Goal: Information Seeking & Learning: Learn about a topic

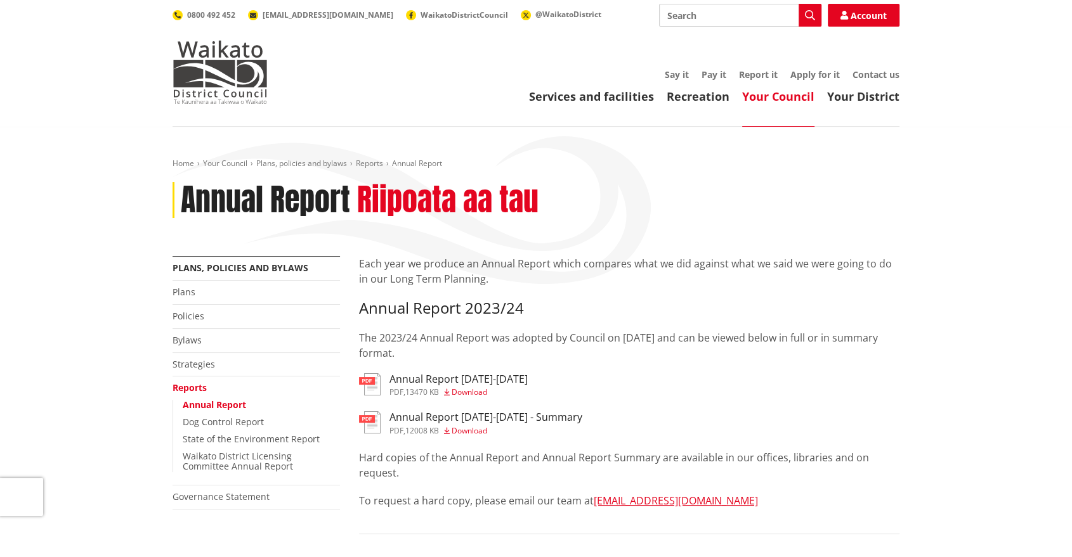
click at [195, 388] on link "Reports" at bounding box center [189, 388] width 34 height 12
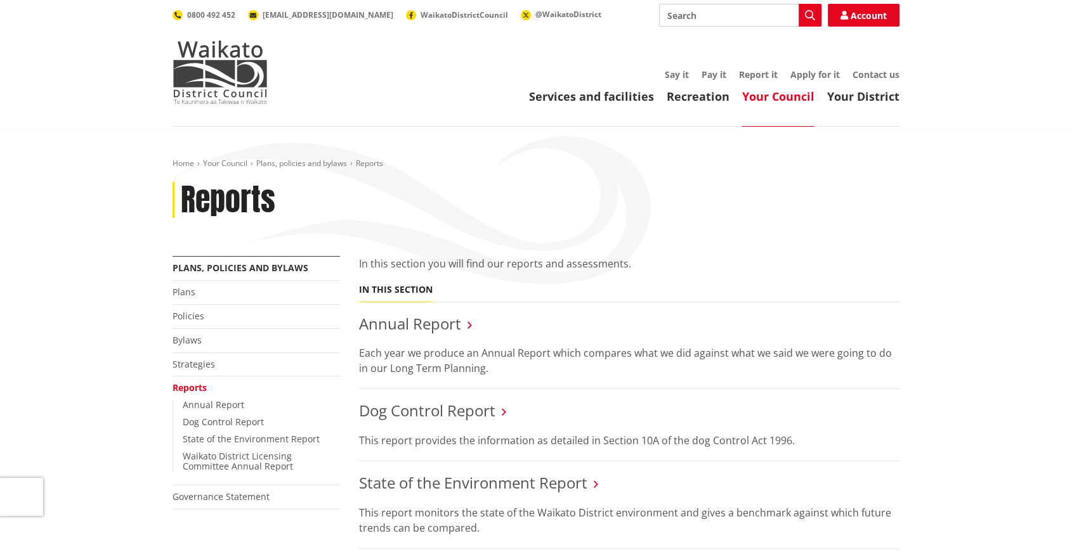
click at [769, 91] on link "Your Council" at bounding box center [778, 96] width 72 height 15
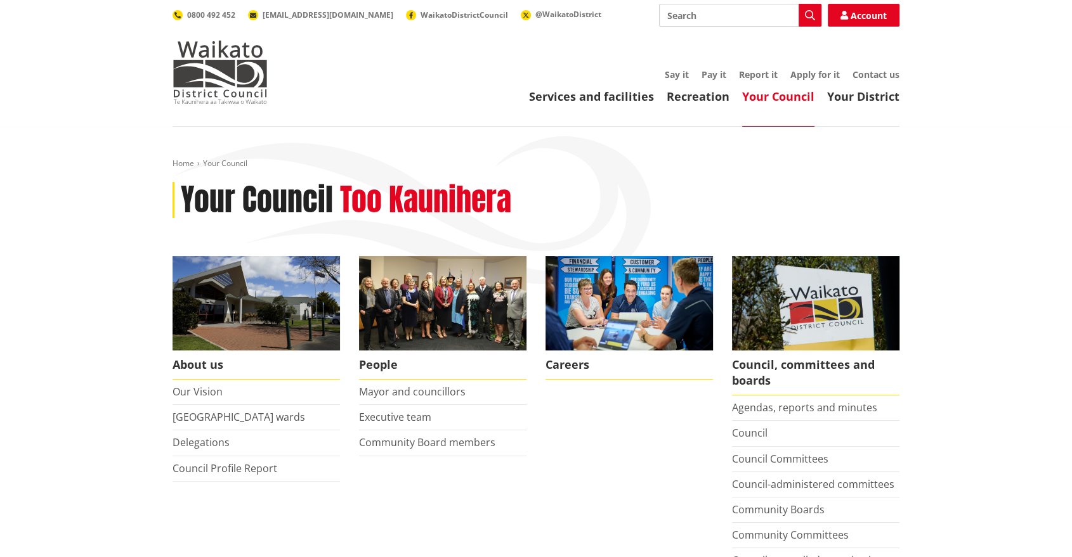
scroll to position [70, 0]
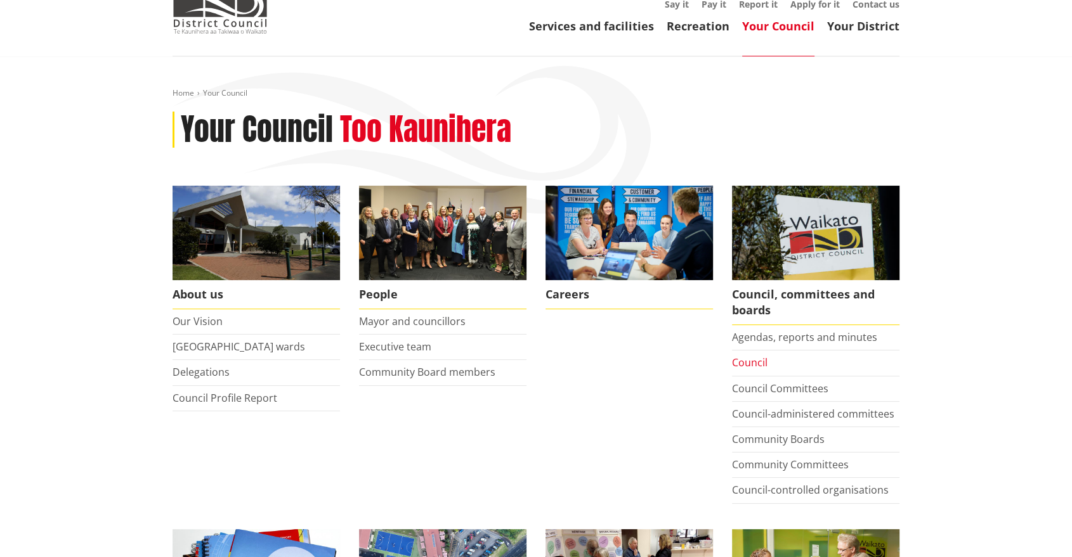
click at [748, 366] on link "Council" at bounding box center [750, 363] width 36 height 14
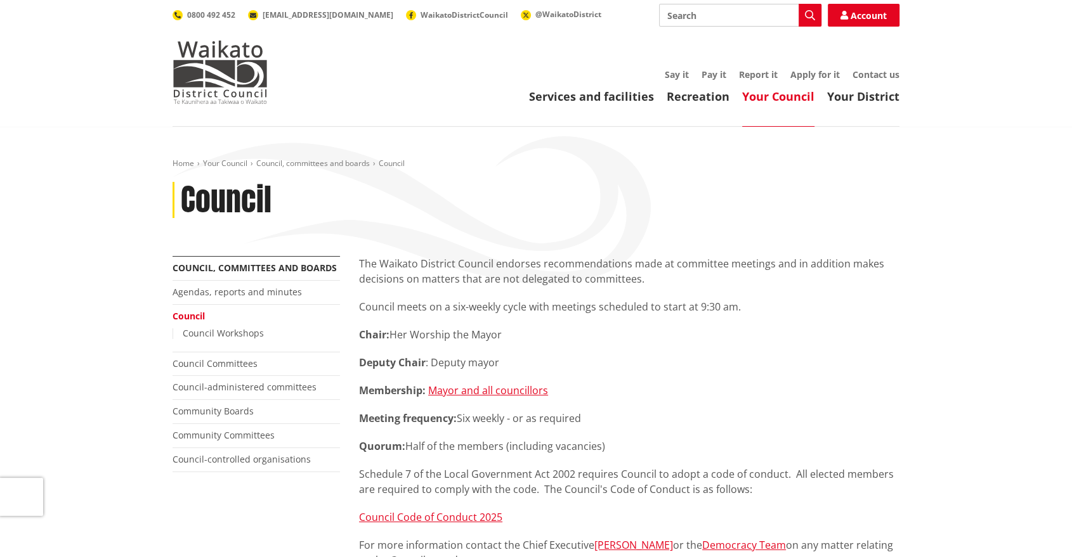
click at [789, 100] on link "Your Council" at bounding box center [778, 96] width 72 height 15
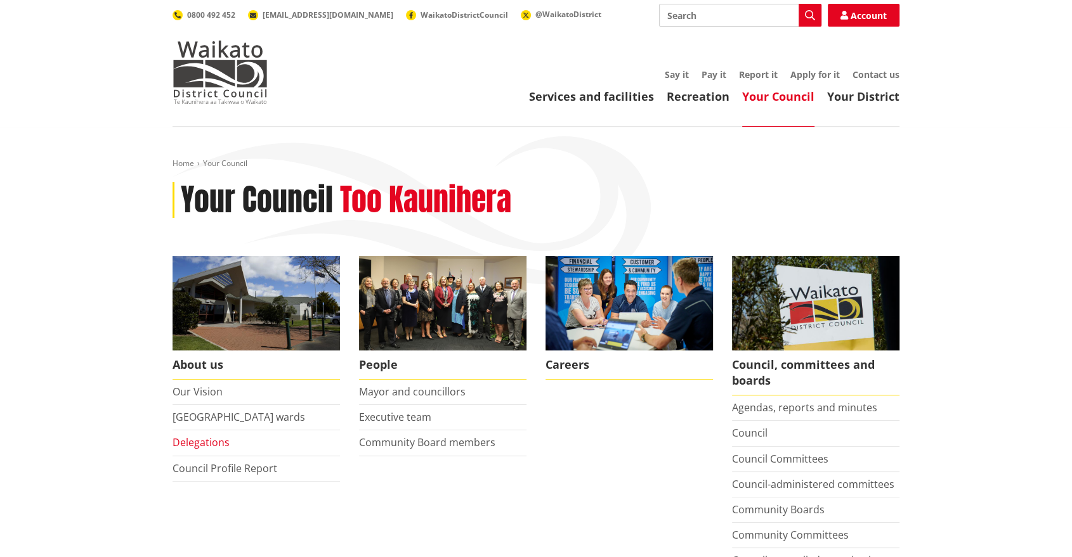
click at [199, 446] on link "Delegations" at bounding box center [200, 443] width 57 height 14
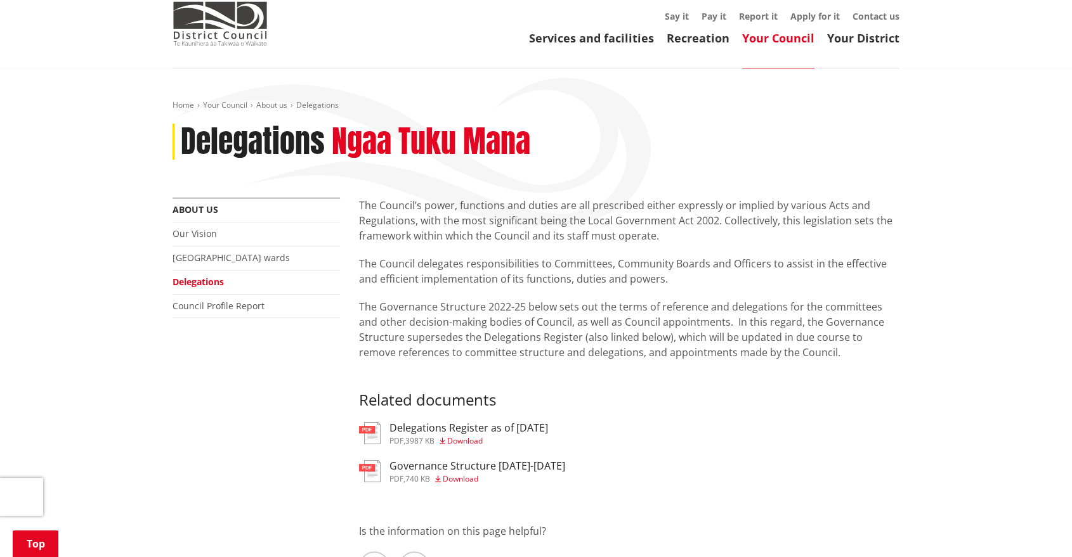
scroll to position [141, 0]
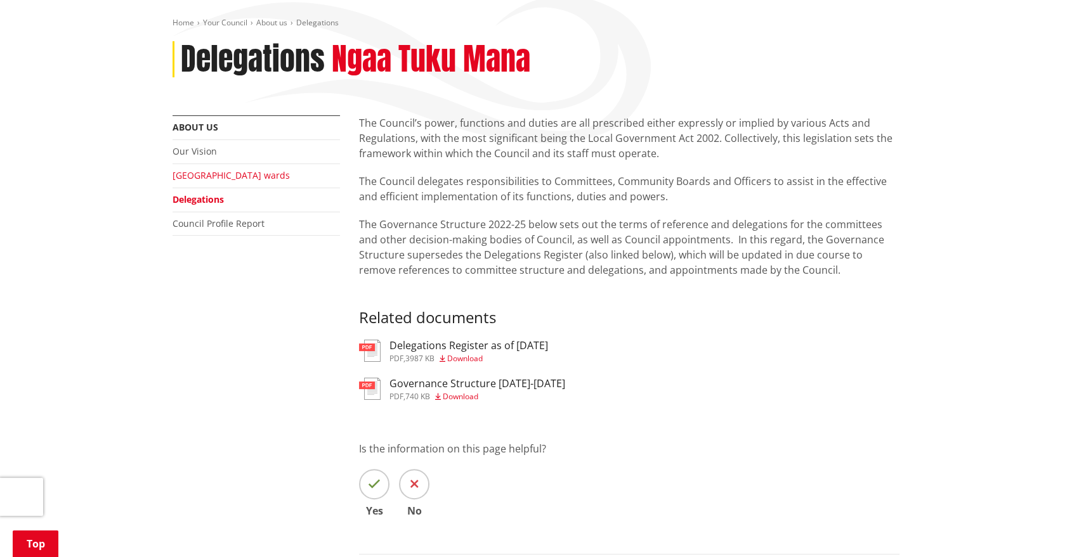
click at [226, 176] on link "[GEOGRAPHIC_DATA] wards" at bounding box center [230, 175] width 117 height 12
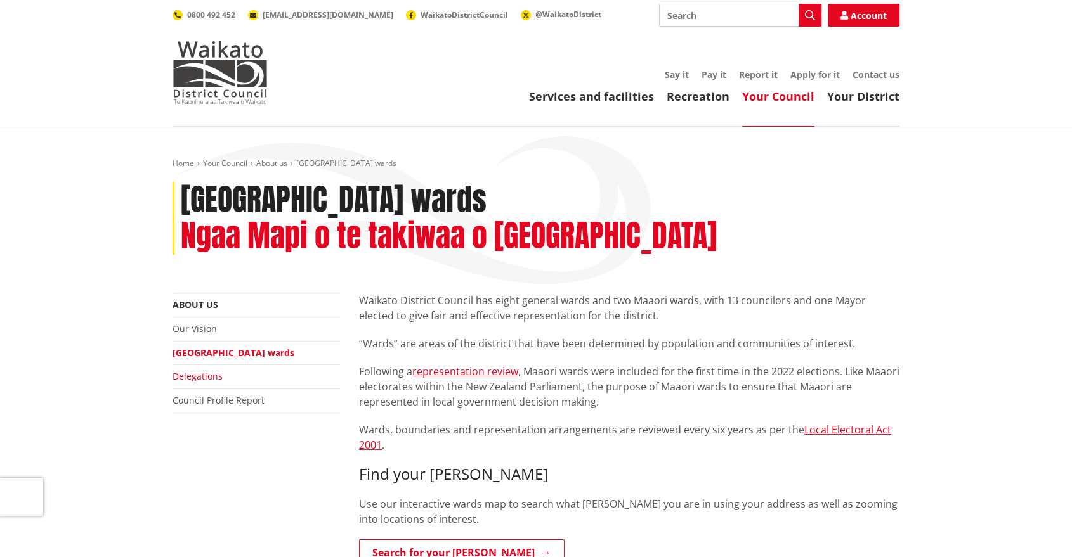
click at [205, 370] on link "Delegations" at bounding box center [197, 376] width 50 height 12
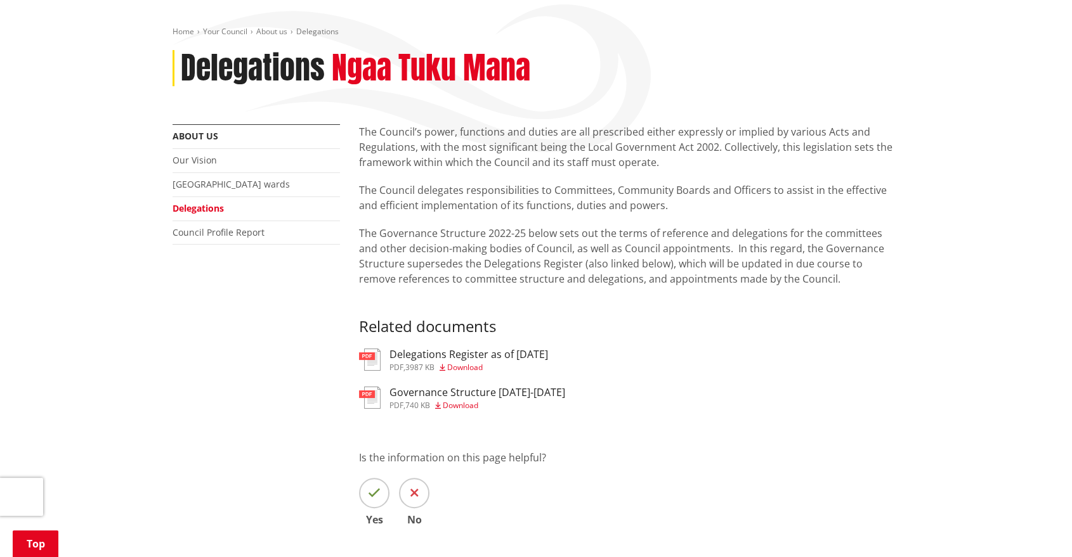
scroll to position [141, 0]
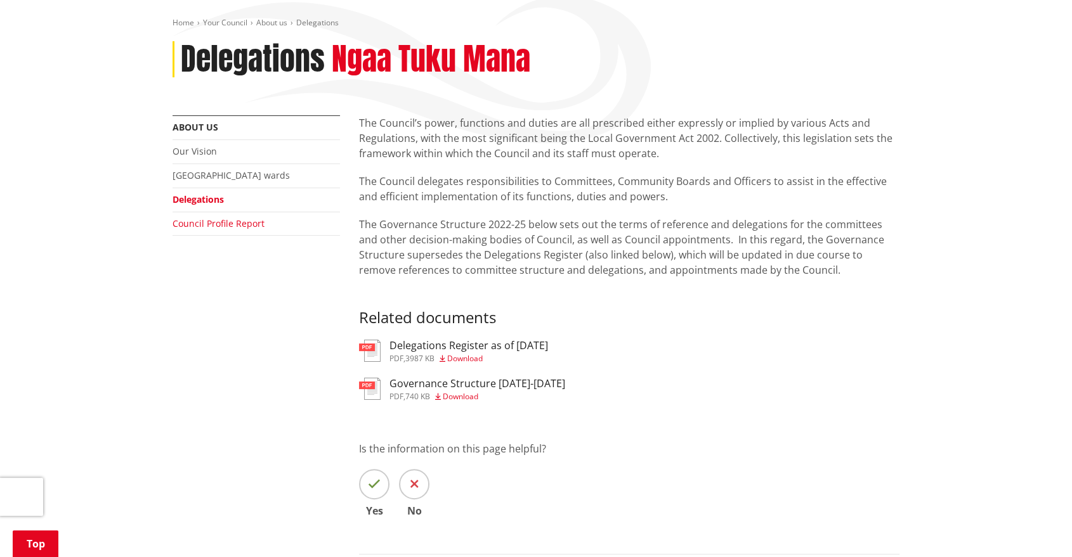
click at [234, 223] on link "Council Profile Report" at bounding box center [218, 223] width 92 height 12
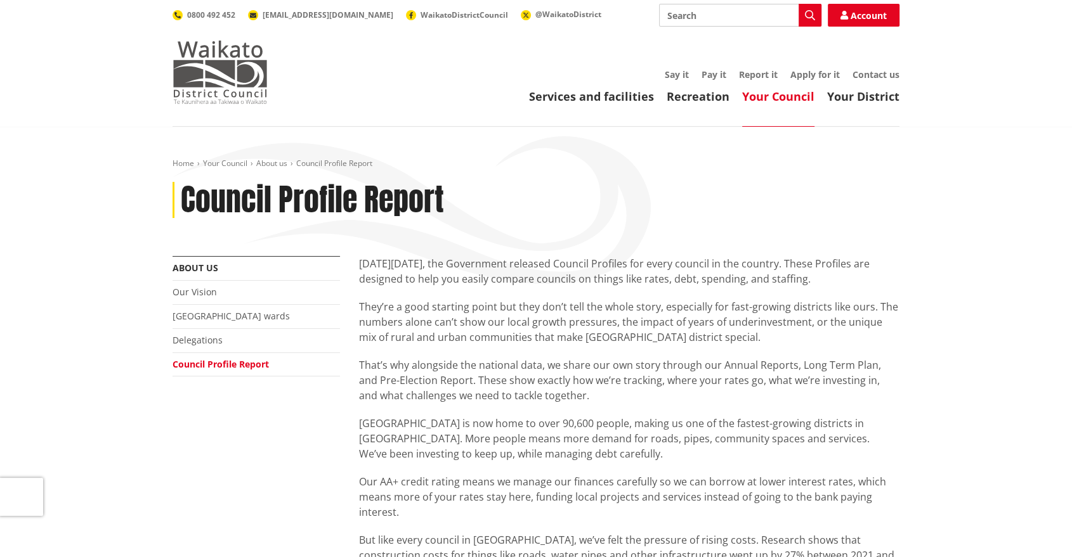
click at [245, 91] on img at bounding box center [219, 72] width 95 height 63
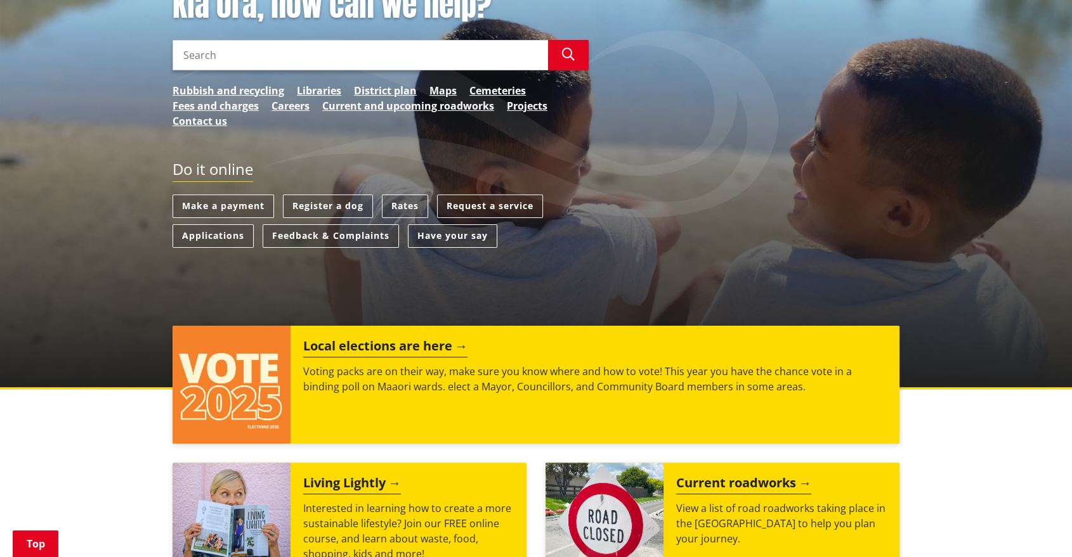
scroll to position [211, 0]
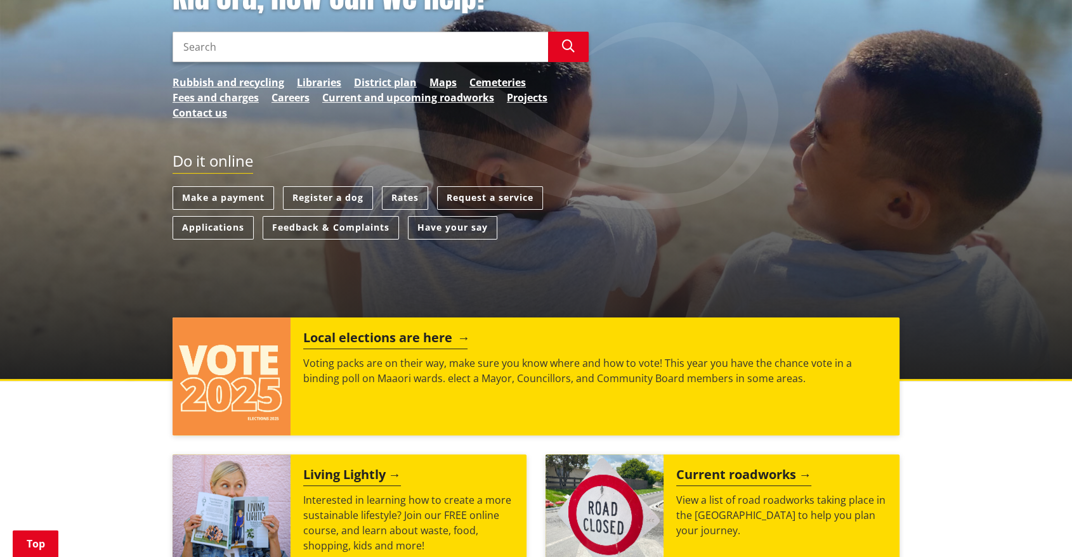
click at [550, 366] on p "Voting packs are on their way, make sure you know where and how to vote! This y…" at bounding box center [594, 371] width 583 height 30
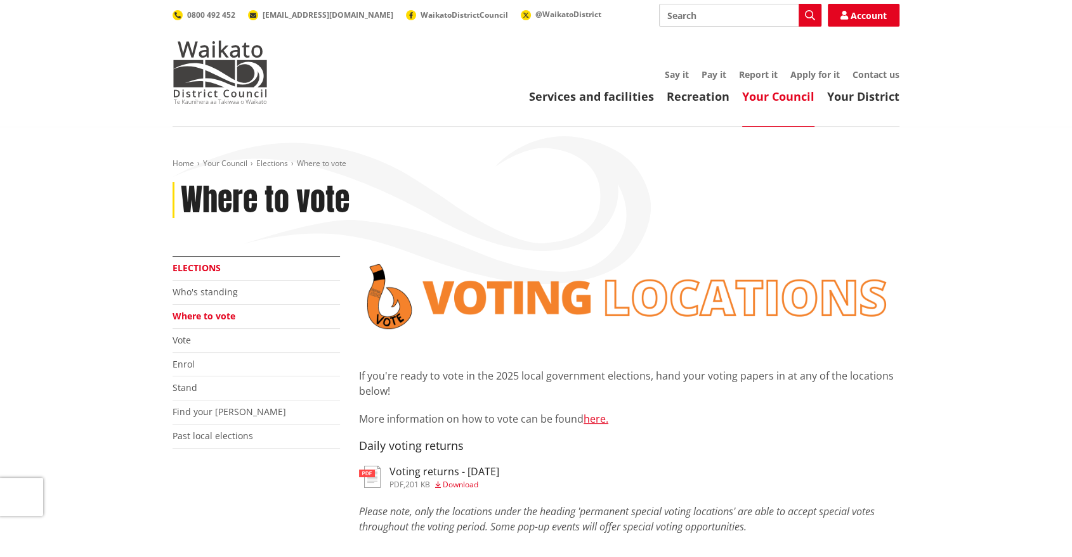
click at [199, 266] on link "Elections" at bounding box center [196, 268] width 48 height 12
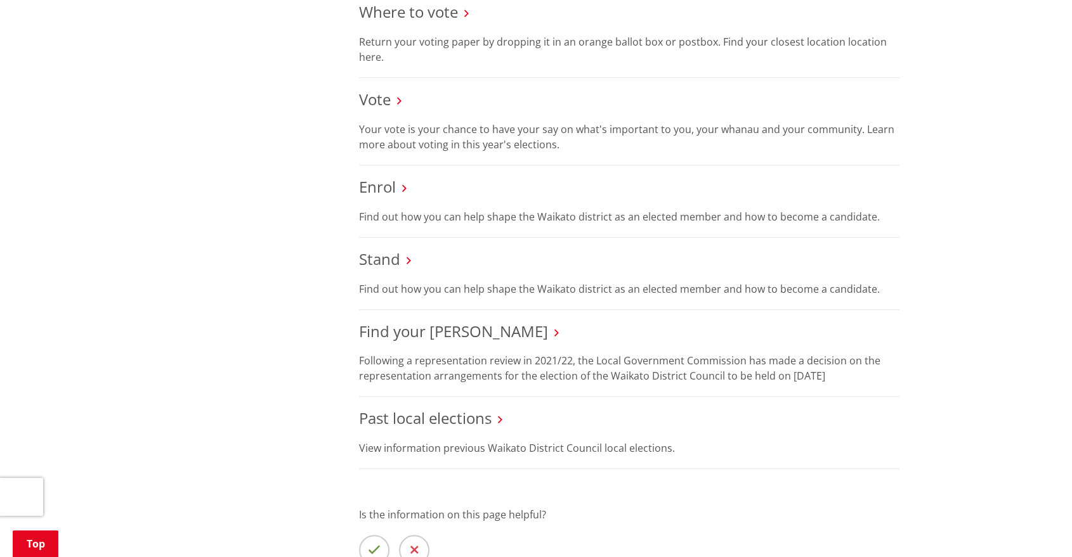
scroll to position [704, 0]
click at [397, 259] on link "Stand" at bounding box center [379, 257] width 41 height 21
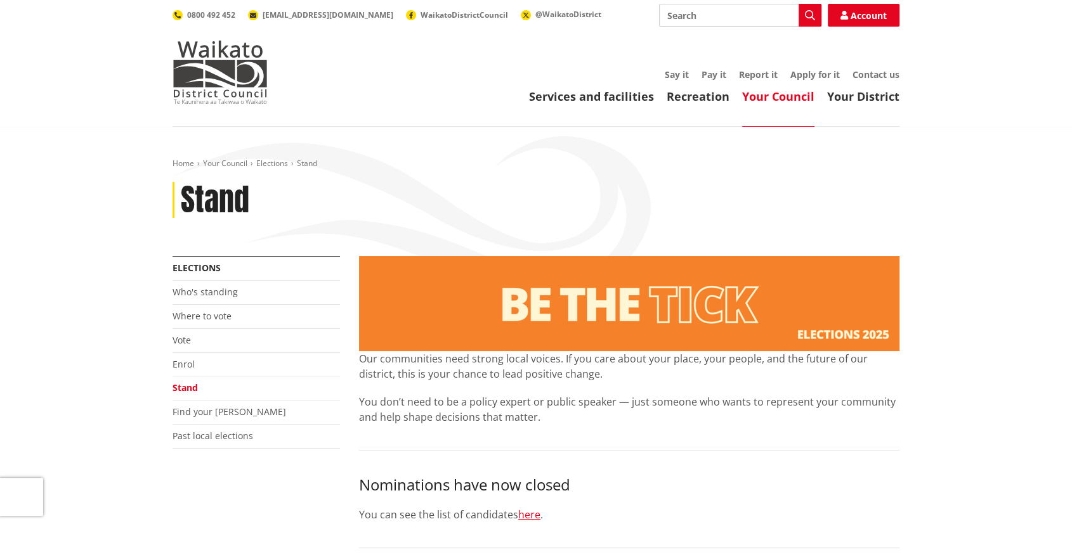
click at [763, 101] on link "Your Council" at bounding box center [778, 96] width 72 height 15
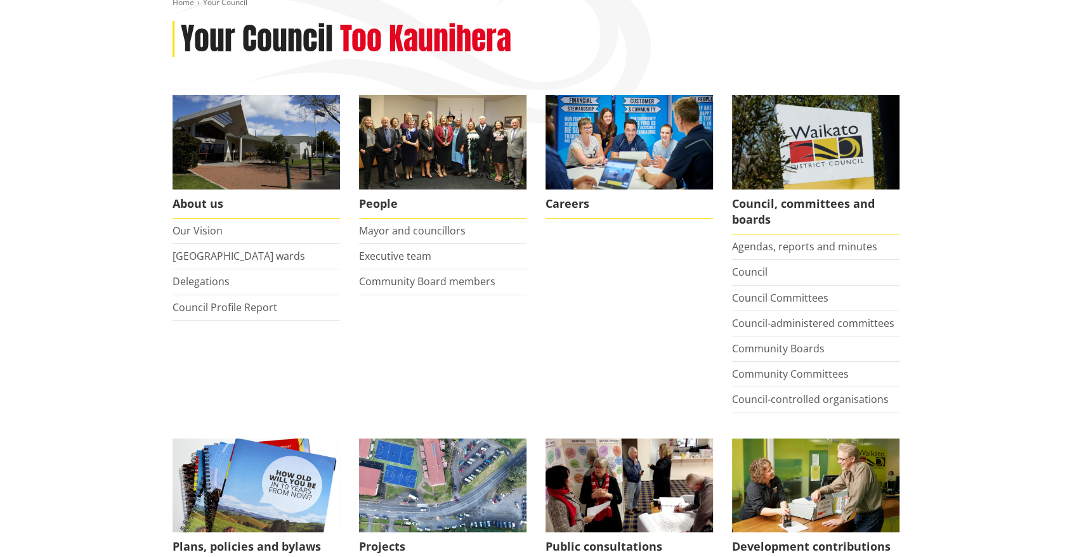
scroll to position [282, 0]
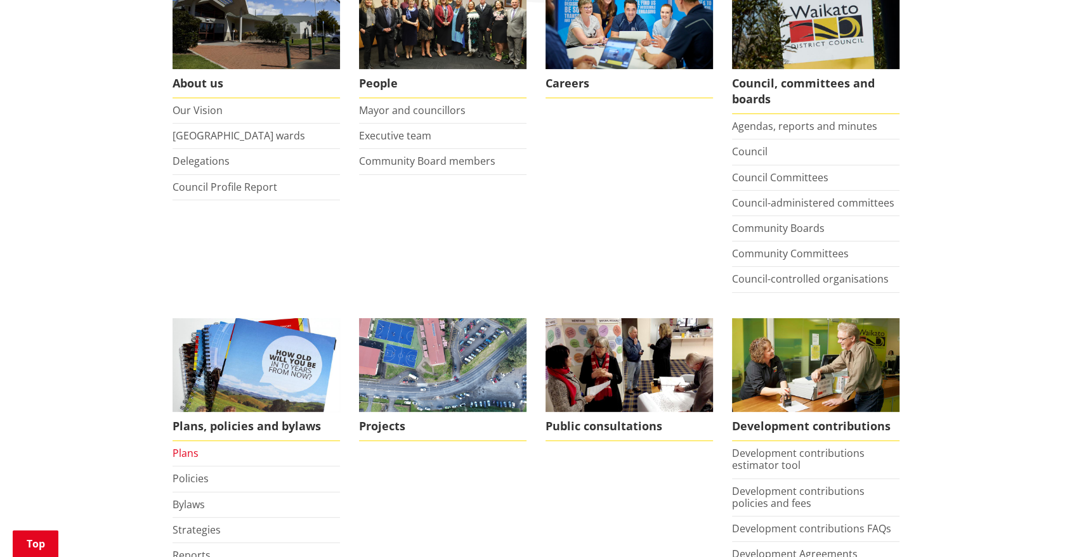
click at [178, 456] on link "Plans" at bounding box center [185, 453] width 26 height 14
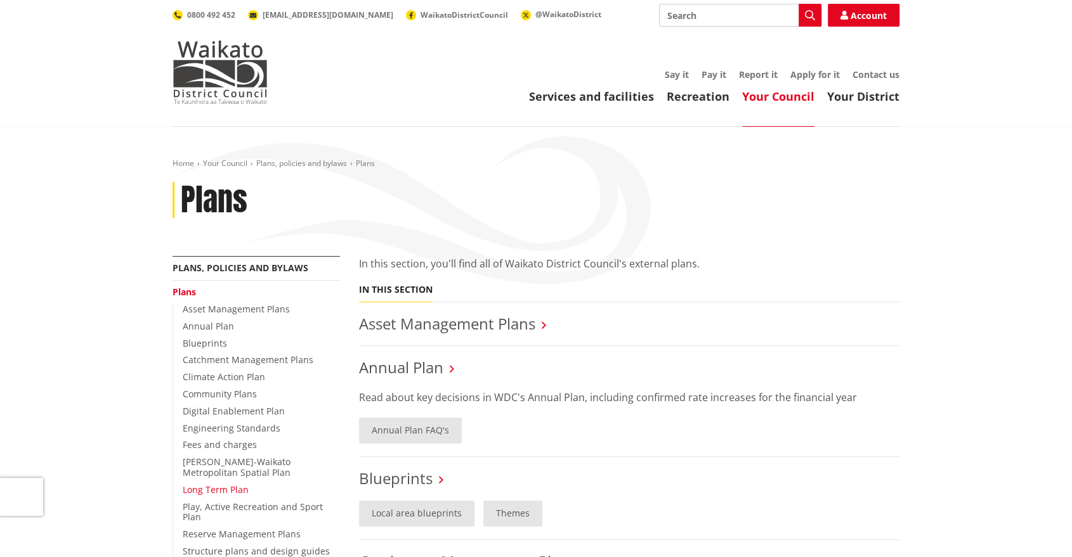
click at [194, 486] on link "Long Term Plan" at bounding box center [216, 490] width 66 height 12
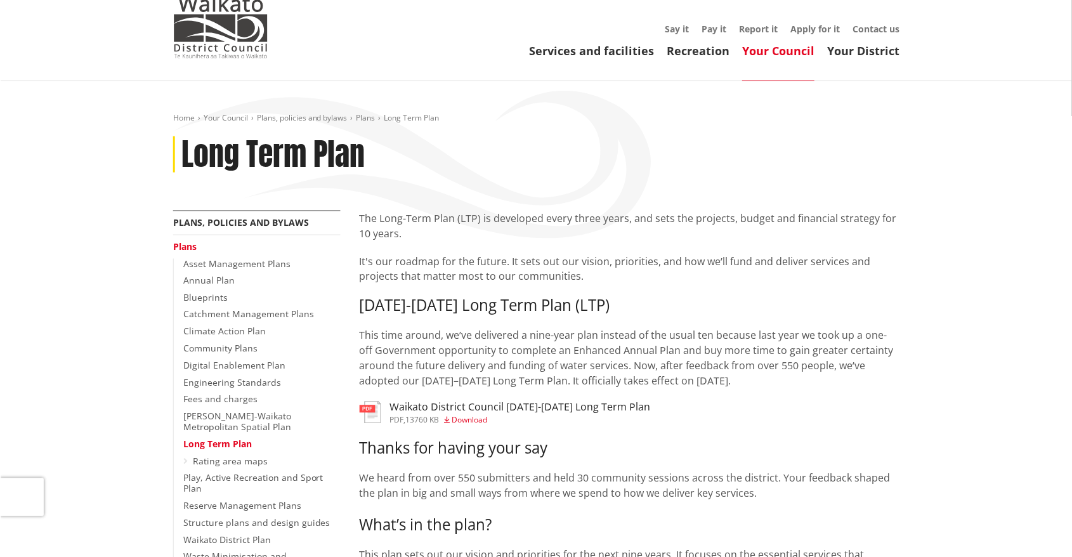
scroll to position [70, 0]
